Goal: Register for event/course

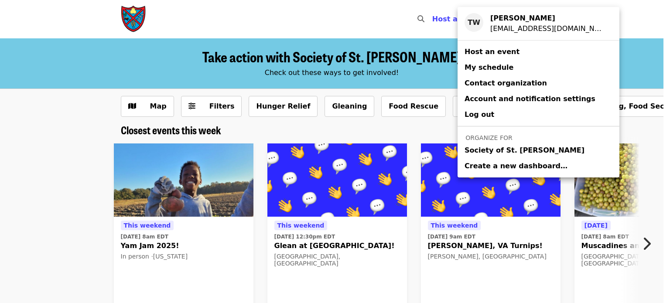
click at [501, 151] on span "Society of St. [PERSON_NAME]" at bounding box center [525, 150] width 120 height 10
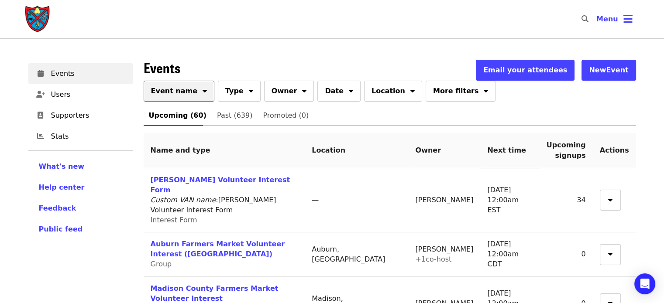
click at [177, 96] on button "Event name" at bounding box center [179, 91] width 71 height 21
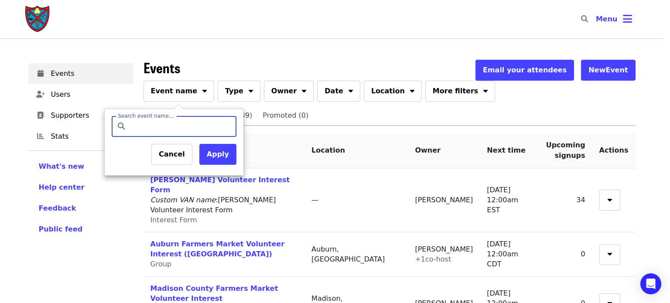
drag, startPoint x: 184, startPoint y: 111, endPoint x: 186, endPoint y: 117, distance: 6.6
click at [184, 112] on div "Search event name… Search event name… Cancel Apply" at bounding box center [174, 142] width 140 height 67
click at [187, 124] on input "Search event name…" at bounding box center [181, 126] width 103 height 21
type input "*******"
click at [212, 157] on button "Apply" at bounding box center [217, 154] width 37 height 21
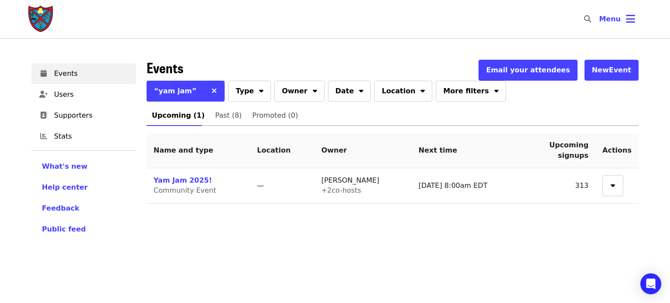
click at [206, 176] on td "Yam Jam 2025! Community Event" at bounding box center [198, 185] width 103 height 35
click at [201, 180] on td "Yam Jam 2025! Community Event" at bounding box center [198, 185] width 103 height 35
click at [180, 179] on link "Yam Jam 2025!" at bounding box center [183, 180] width 58 height 8
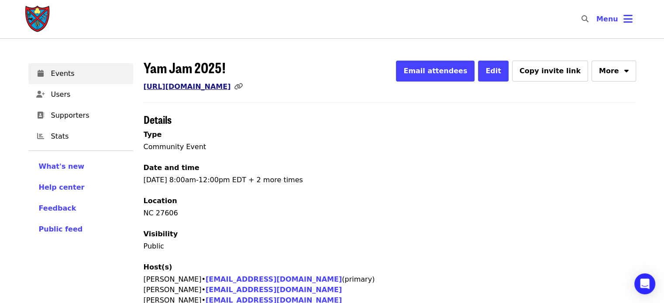
click at [224, 89] on link "[URL][DOMAIN_NAME]" at bounding box center [187, 86] width 87 height 8
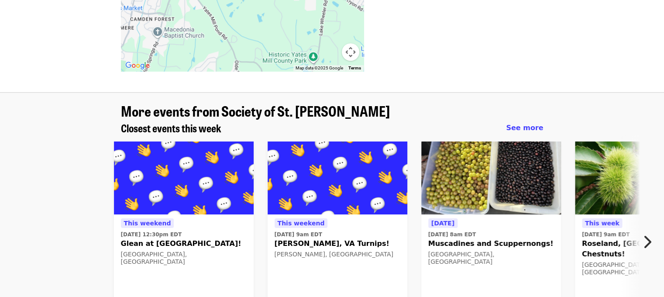
scroll to position [742, 0]
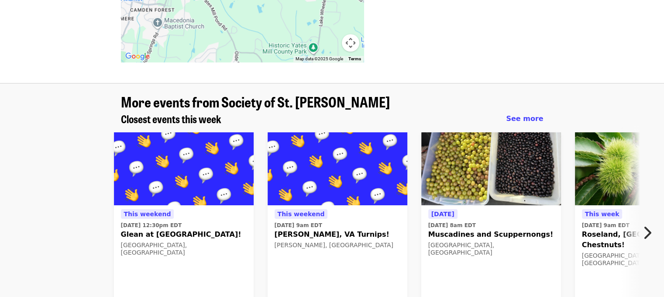
click at [641, 220] on button "Next item" at bounding box center [649, 232] width 29 height 24
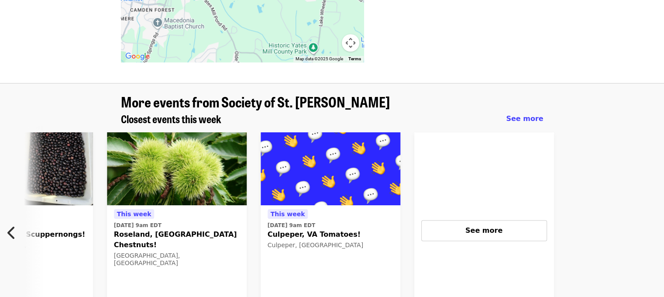
scroll to position [0, 470]
